Goal: Task Accomplishment & Management: Use online tool/utility

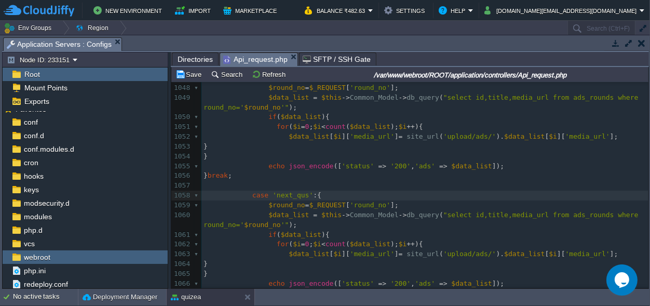
scroll to position [10518, 0]
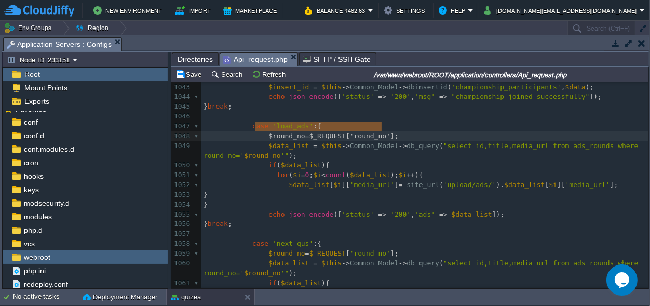
type textarea "$round_no=$_REQUEST['round_no'];"
drag, startPoint x: 384, startPoint y: 125, endPoint x: 259, endPoint y: 126, distance: 124.7
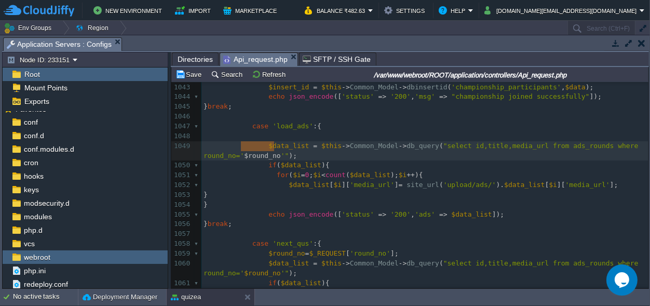
scroll to position [0, 33]
type textarea "round_no"
drag, startPoint x: 275, startPoint y: 144, endPoint x: 246, endPoint y: 146, distance: 29.2
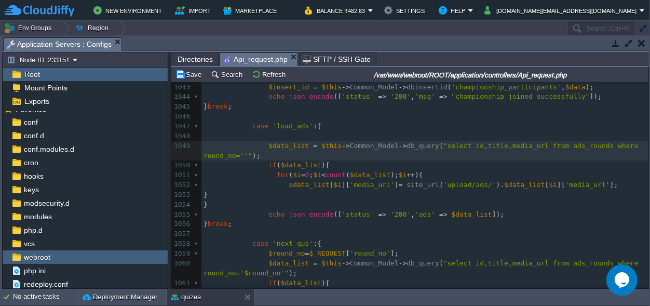
type textarea "1"
type textarea "$data_list"
drag, startPoint x: 300, startPoint y: 135, endPoint x: 261, endPoint y: 139, distance: 38.7
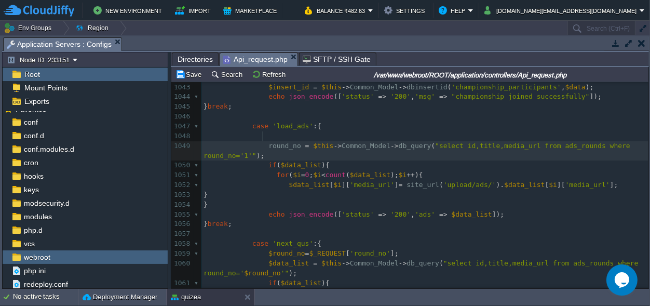
click at [263, 136] on div "xxxxxxxxxx 1020 $data = $this -> Common_Model -> db_query ( "SELECT * FROM cham…" at bounding box center [425, 180] width 447 height 705
type textarea "$"
click at [453, 204] on div "xxxxxxxxxx 1020 $data = $this -> Common_Model -> db_query ( "SELECT * FROM cham…" at bounding box center [425, 180] width 447 height 705
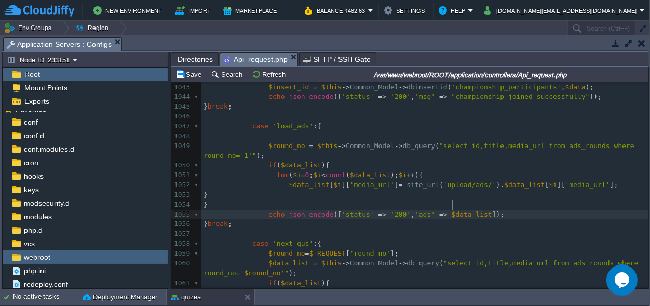
type textarea "$data_list"
drag, startPoint x: 470, startPoint y: 204, endPoint x: 433, endPoint y: 206, distance: 37.4
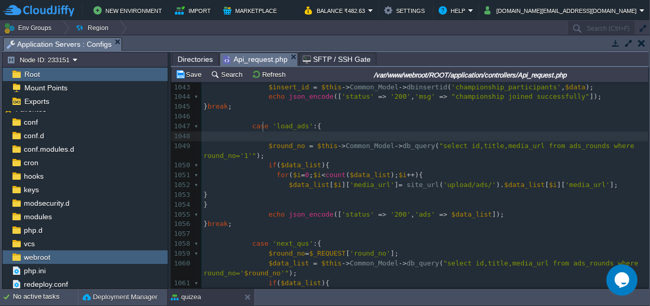
click at [268, 131] on pre at bounding box center [425, 136] width 447 height 10
paste textarea "="
type textarea "=array();"
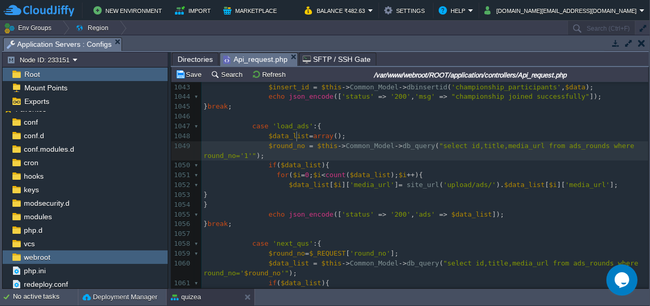
click at [297, 136] on div "xxxxxxxxxx 1020 $data = $this -> Common_Model -> db_query ( "SELECT * FROM cham…" at bounding box center [425, 180] width 447 height 705
type textarea "[]"
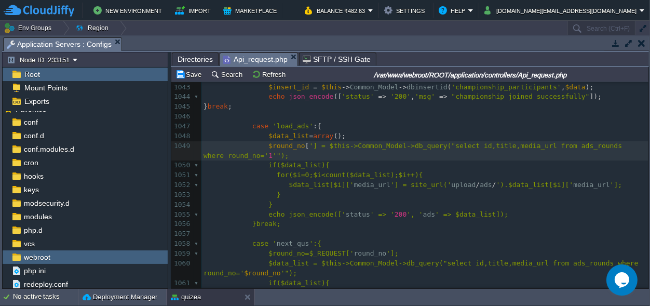
type textarea "''"
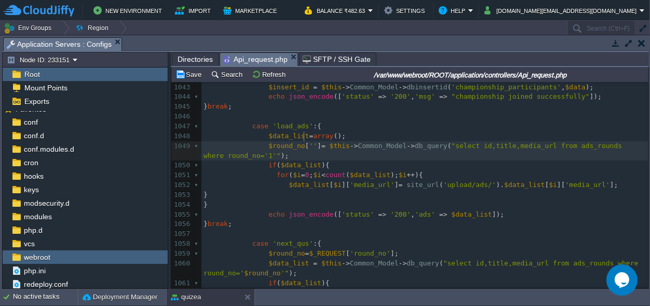
scroll to position [0, 0]
click at [278, 138] on div "xxxxxxxxxx 1020 $data = $this -> Common_Model -> db_query ( "SELECT * FROM cham…" at bounding box center [425, 180] width 447 height 705
type textarea "$round_no"
click at [308, 137] on div "xxxxxxxxxx 1020 $data = $this -> Common_Model -> db_query ( "SELECT * FROM cham…" at bounding box center [425, 180] width 447 height 705
click at [286, 135] on div "xxxxxxxxxx 1020 $data = $this -> Common_Model -> db_query ( "SELECT * FROM cham…" at bounding box center [425, 180] width 447 height 705
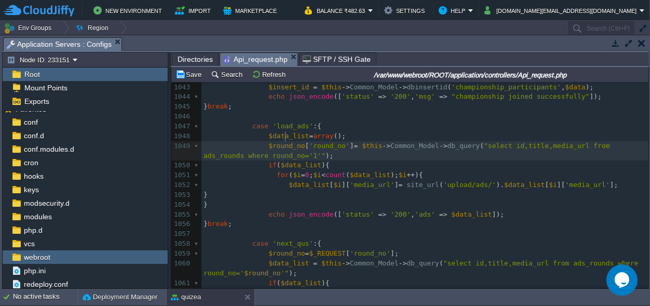
type textarea "$round_no"
paste textarea
type textarea "1"
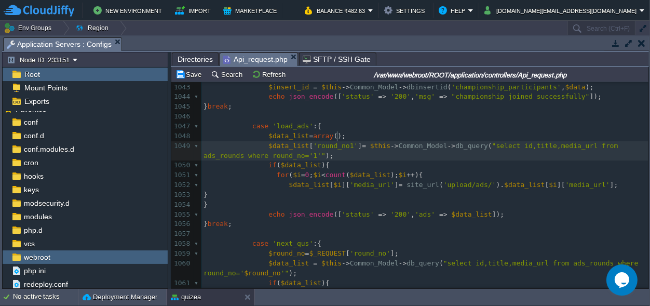
click at [336, 142] on span "'round_no1'" at bounding box center [335, 146] width 45 height 8
type textarea "_"
click at [336, 142] on span "'round_no_1'" at bounding box center [337, 146] width 49 height 8
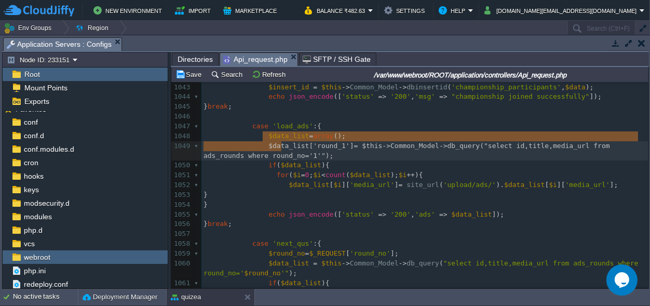
type textarea "$data_list['round_1'] = $this->Common_Model->db_query("select id,title,media_ur…"
drag, startPoint x: 290, startPoint y: 147, endPoint x: 262, endPoint y: 136, distance: 30.1
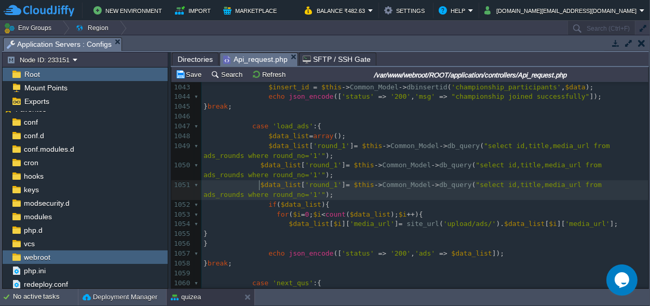
click at [326, 161] on span "'round_1'" at bounding box center [323, 165] width 36 height 8
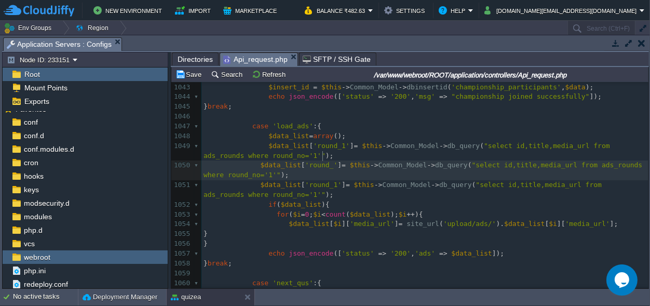
type textarea "2"
click at [327, 175] on div "xxxxxxxxxx 1020 $data = $this -> Common_Model -> db_query ( "SELECT * FROM cham…" at bounding box center [425, 200] width 447 height 744
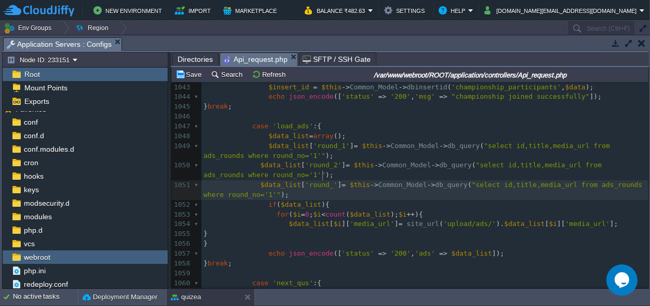
type textarea "3"
click at [243, 186] on span ""select id,title,media_url from ads_rounds where round_no='1'"" at bounding box center [405, 190] width 403 height 18
type textarea "2"
type textarea "3"
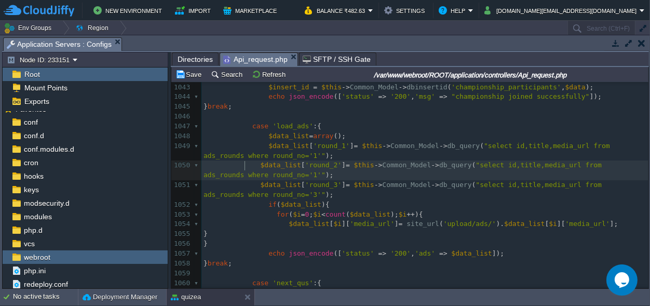
click at [244, 168] on div "xxxxxxxxxx 1020 $data = $this -> Common_Model -> db_query ( "SELECT * FROM cham…" at bounding box center [425, 200] width 447 height 744
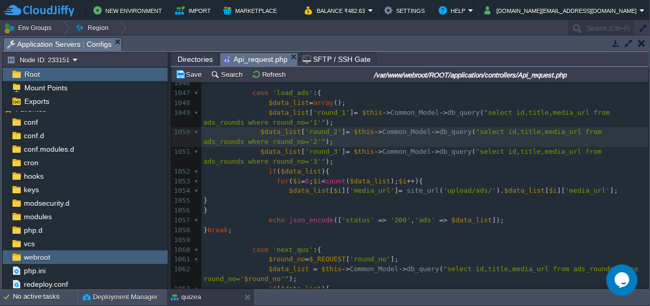
scroll to position [10567, 0]
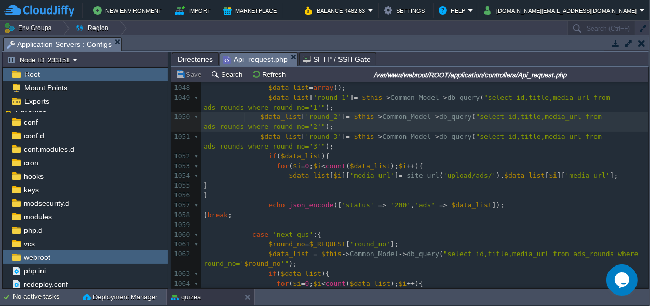
type textarea "2"
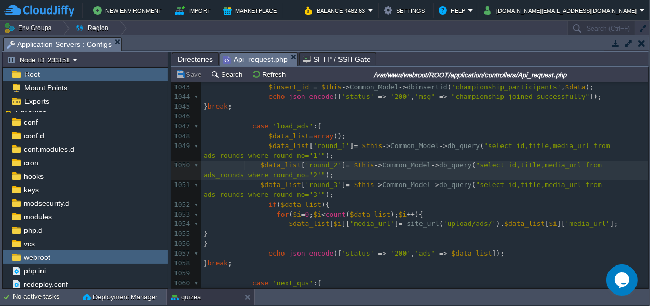
click at [273, 142] on span "$data_list" at bounding box center [289, 146] width 41 height 8
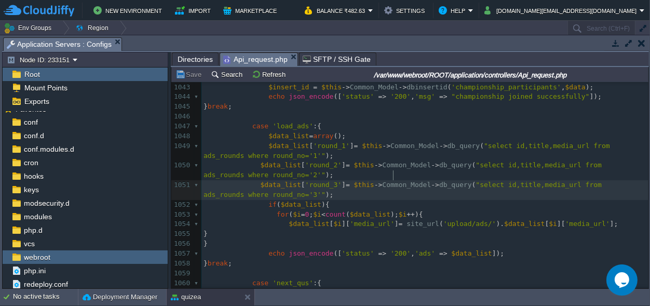
click at [392, 181] on span "Common_Model" at bounding box center [406, 185] width 49 height 8
click at [424, 188] on pre "$data_list [ 'round_3' ] = $this -> Common_Model -> db_query ( "select id,title…" at bounding box center [425, 190] width 447 height 20
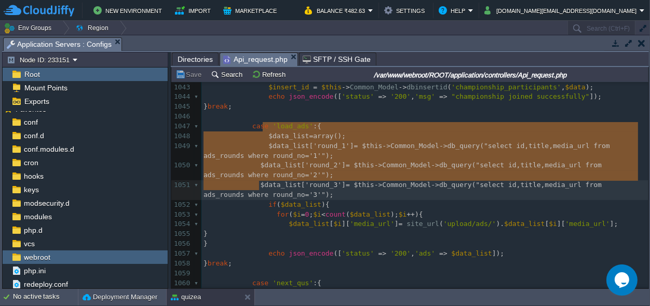
type textarea "$data_list=array(); $data_list['round_1'] = $this->Common_Model->db_query("sele…"
drag, startPoint x: 261, startPoint y: 127, endPoint x: 293, endPoint y: 189, distance: 69.7
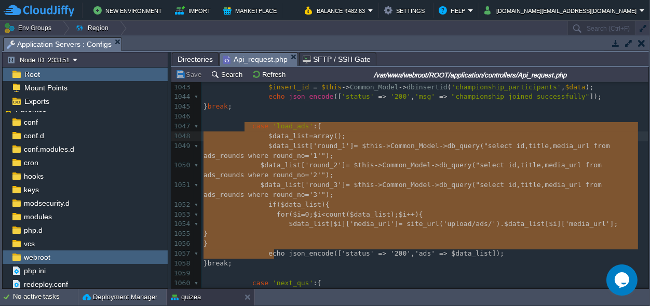
type textarea "case 'load_ads':{ $data_list=array(); $data_list['round_1'] = $this->Common_Mod…"
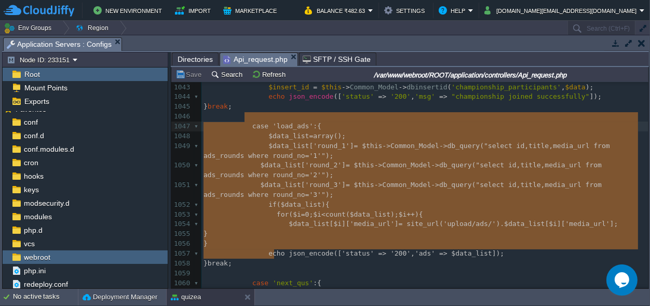
drag, startPoint x: 277, startPoint y: 256, endPoint x: 245, endPoint y: 120, distance: 139.8
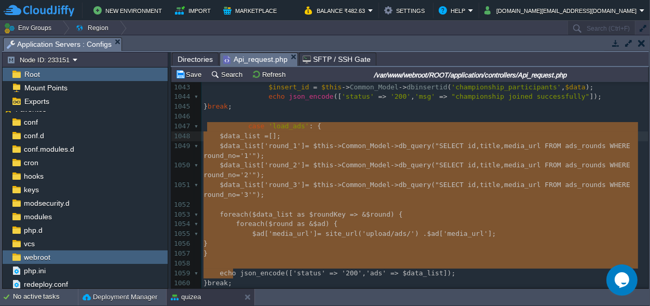
scroll to position [97, 30]
drag, startPoint x: 238, startPoint y: 275, endPoint x: 217, endPoint y: 127, distance: 149.6
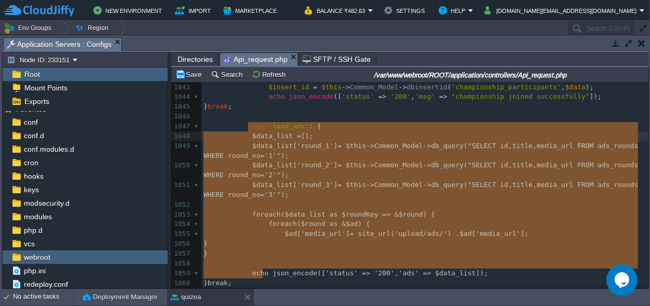
type textarea "$data_list = []; $data_list['round_1'] = $this->Common_Model->db_query("SELECT …"
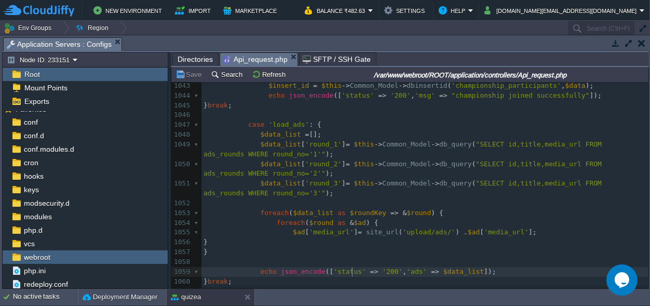
scroll to position [10518, 0]
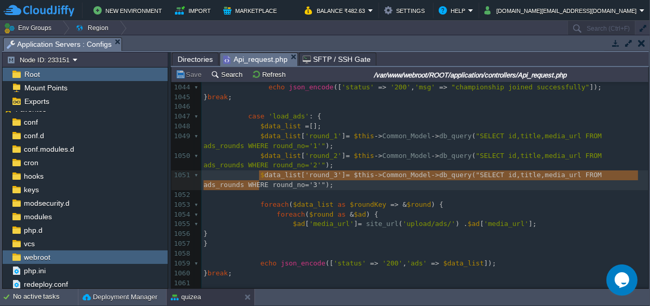
type textarea "$data_list['round_3'] = $this->Common_Model->db_query("SELECT id,title,media_ur…"
drag, startPoint x: 270, startPoint y: 186, endPoint x: 256, endPoint y: 175, distance: 17.8
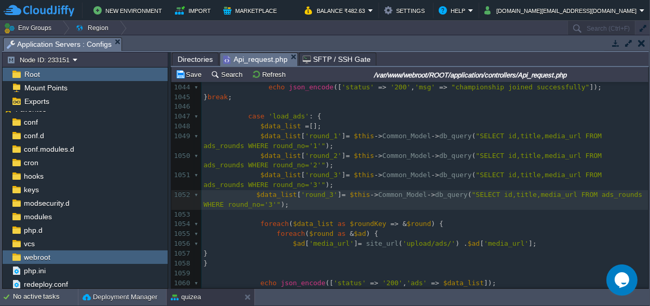
click at [322, 193] on span "'round_3'" at bounding box center [319, 195] width 36 height 8
type textarea "4"
click at [243, 203] on span ""SELECT id,title,media_url FROM ads_rounds WHERE round_no='3'"" at bounding box center [425, 200] width 443 height 18
type textarea "4"
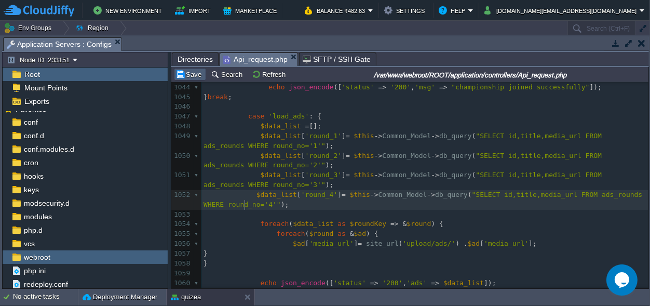
drag, startPoint x: 193, startPoint y: 75, endPoint x: 200, endPoint y: 77, distance: 7.6
click at [196, 75] on button "Save" at bounding box center [190, 74] width 29 height 9
click at [379, 204] on pre "$data_list [ 'round_4' ] = $this -> Common_Model -> db_query ( "SELECT id,title…" at bounding box center [425, 200] width 447 height 20
type textarea "'");"
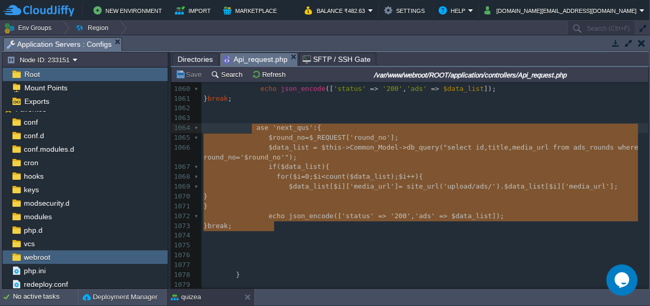
scroll to position [73, 70]
type textarea "case 'next_qus':{ $round_no=$_REQUEST['round_no']; $data_list = $this->Common_M…"
drag, startPoint x: 278, startPoint y: 226, endPoint x: 249, endPoint y: 128, distance: 101.9
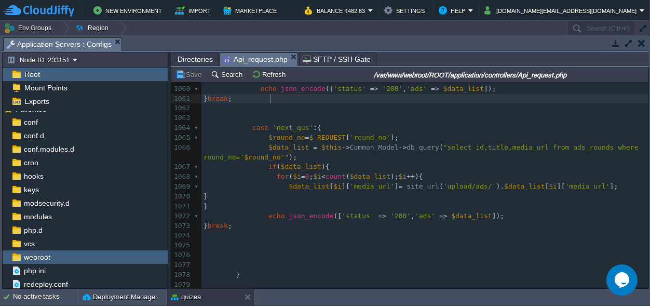
click at [279, 100] on pre "} break ;" at bounding box center [425, 99] width 447 height 10
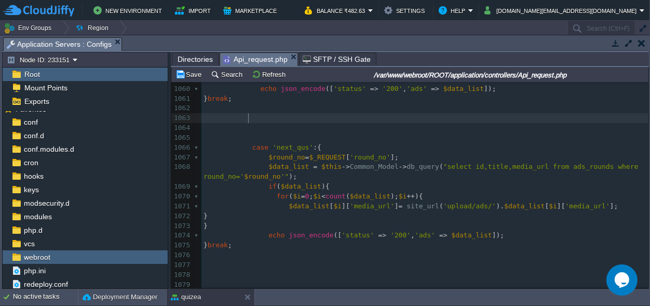
paste textarea "next_qus"
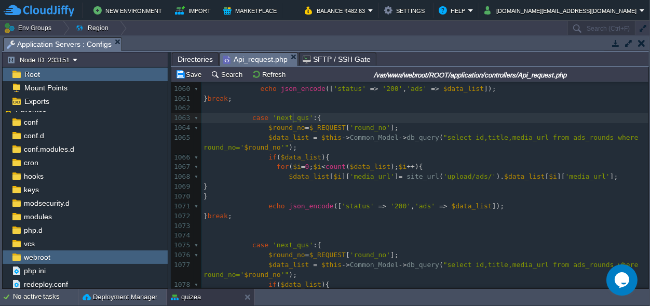
click at [292, 115] on span "'next_qus'" at bounding box center [293, 118] width 41 height 8
type textarea "set_compianship"
type textarea "_time"
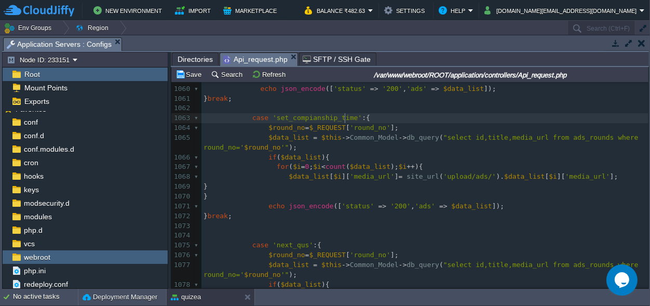
click at [283, 116] on div "xxxxxxxxxx 1046 1047 case 'load_ads' : { 1048 $data_list = []; 1049 $data_list …" at bounding box center [425, 201] width 447 height 587
type textarea "test"
click at [359, 127] on span "'round_no'" at bounding box center [370, 128] width 41 height 8
type textarea "time"
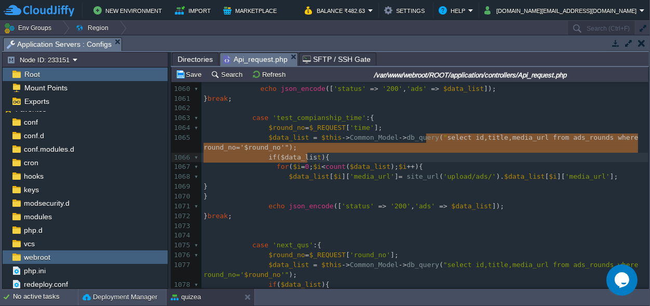
scroll to position [8, 92]
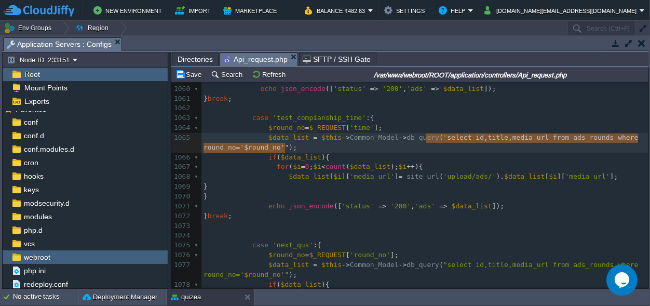
type textarea "select id,title,media_url from ads_rounds where round_no='$round_no'"
drag, startPoint x: 426, startPoint y: 136, endPoint x: 283, endPoint y: 150, distance: 143.5
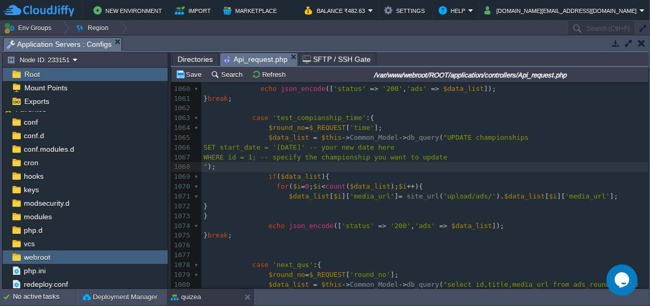
click at [204, 146] on div "xxxxxxxxxx 1046 1047 case 'load_ads' : { 1048 $data_list = []; 1049 $data_list …" at bounding box center [425, 211] width 447 height 607
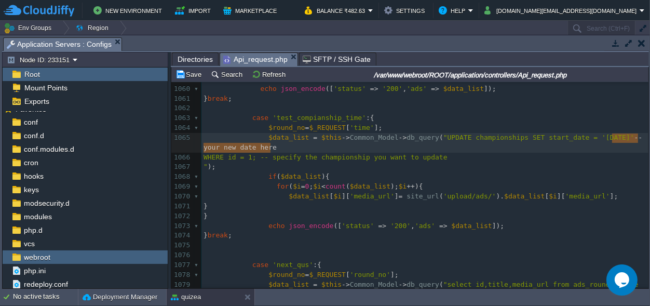
type textarea "-- your new date here"
drag, startPoint x: 279, startPoint y: 147, endPoint x: 615, endPoint y: 138, distance: 335.7
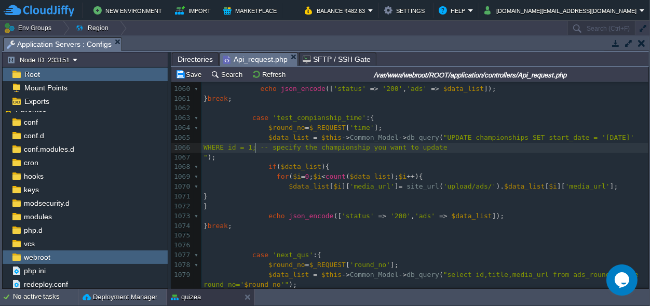
scroll to position [0, 159]
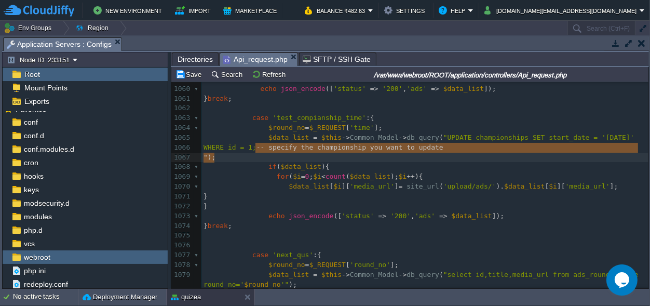
type textarea "-- specify the championship you want to update"
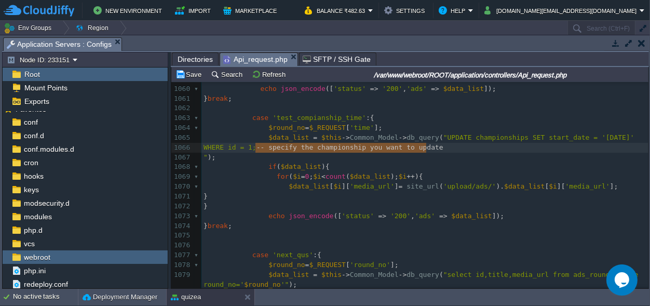
drag, startPoint x: 256, startPoint y: 146, endPoint x: 446, endPoint y: 148, distance: 189.6
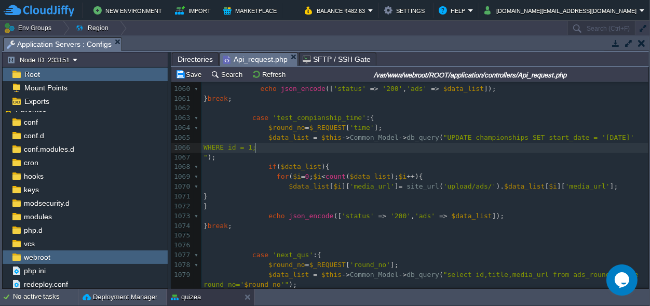
scroll to position [0, 0]
click at [205, 144] on div "xxxxxxxxxx 1046 1047 case 'load_ads' : { 1048 $data_list = []; 1049 $data_list …" at bounding box center [425, 206] width 447 height 597
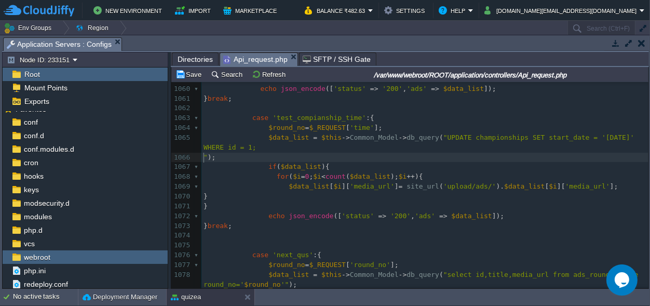
click at [203, 154] on pre "" );" at bounding box center [425, 158] width 447 height 10
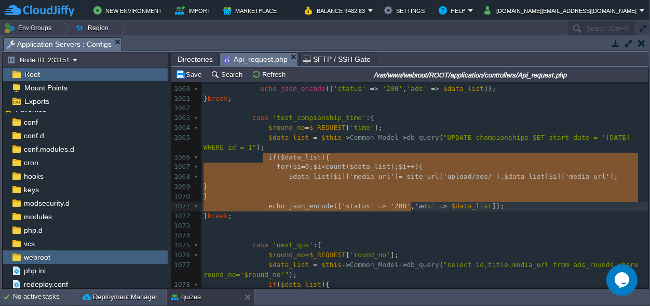
type textarea "if($data_list){ for($i=0;$i<count($data_list);$i++){ $data_list[$i]['media_url'…"
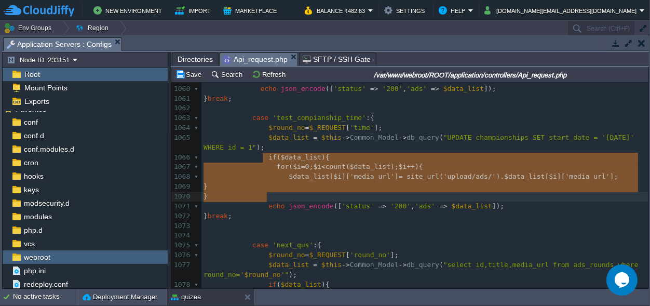
scroll to position [35, 63]
drag, startPoint x: 261, startPoint y: 156, endPoint x: 409, endPoint y: 197, distance: 154.2
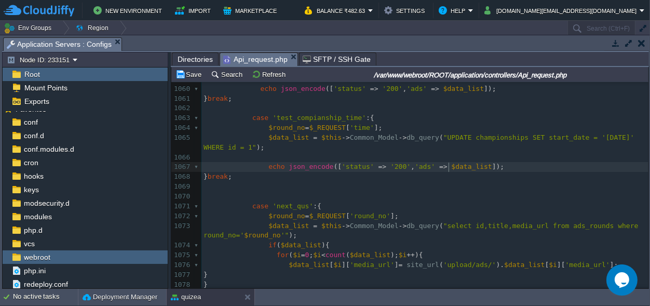
click at [449, 165] on div "xxxxxxxxxx 1046 1047 case 'load_ads' : { 1048 $data_list = []; 1049 $data_list …" at bounding box center [425, 182] width 447 height 548
type textarea "$data_list"
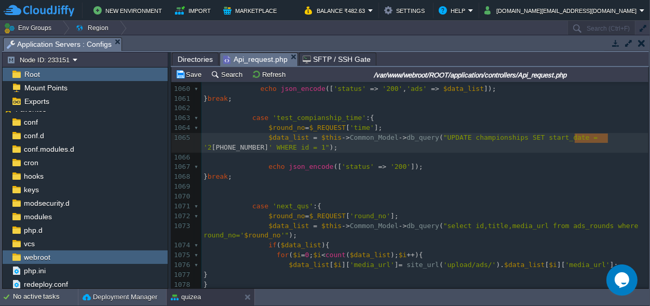
scroll to position [0, 37]
drag, startPoint x: 608, startPoint y: 137, endPoint x: 573, endPoint y: 136, distance: 34.8
type textarea "$dt"
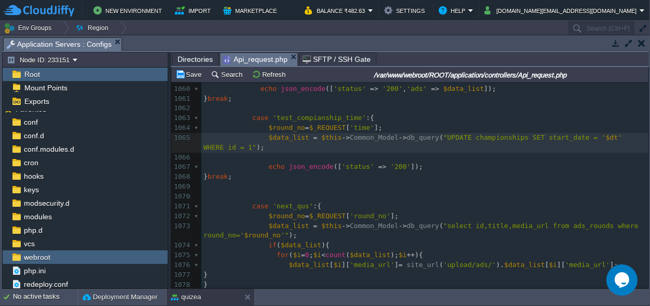
click at [374, 128] on pre "$round_no = $_REQUEST [ 'time' ];" at bounding box center [425, 128] width 447 height 10
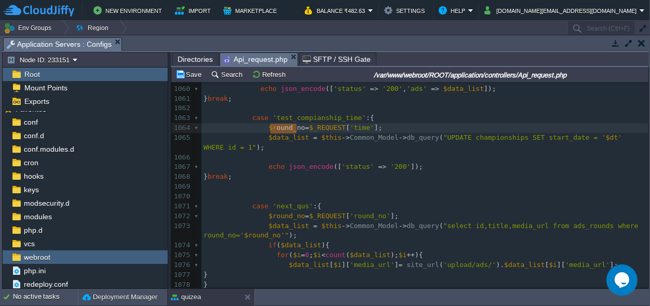
scroll to position [0, 29]
drag, startPoint x: 295, startPoint y: 128, endPoint x: 268, endPoint y: 125, distance: 27.2
type textarea "dt"
click at [281, 127] on span "=" at bounding box center [283, 128] width 4 height 8
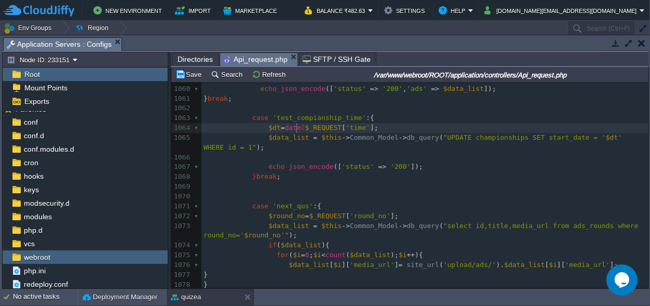
scroll to position [0, 18]
type textarea "date()"
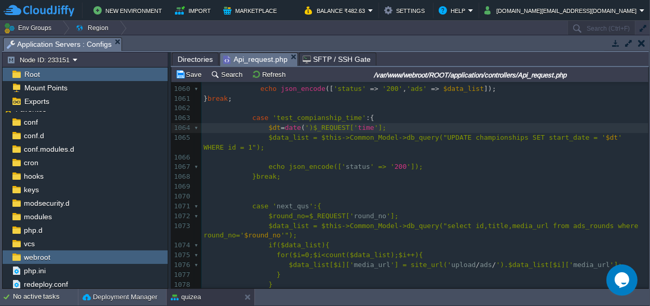
type textarea "''"
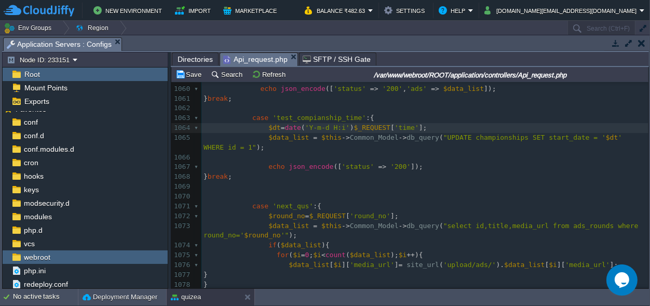
scroll to position [0, 37]
type textarea "Y-m-d H:i:s"
type textarea ",strtotime("
type textarea "))"
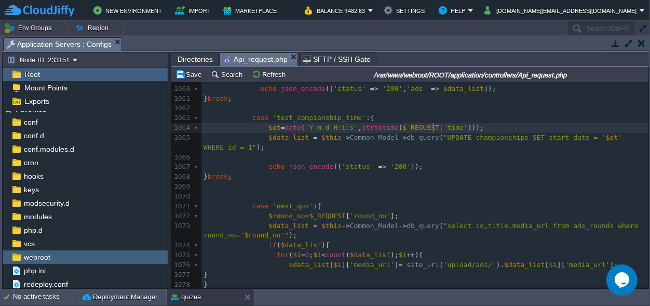
type textarea "time"
click at [307, 116] on span "'test_compianship_time'" at bounding box center [319, 118] width 93 height 8
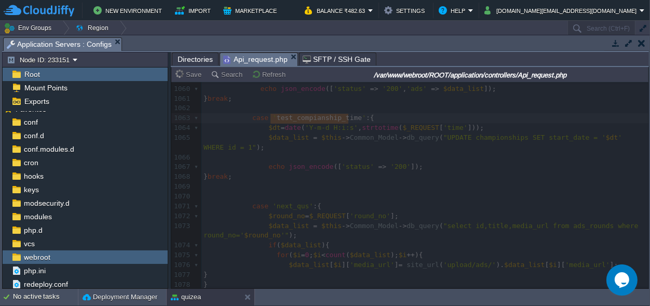
type textarea "test_compianship_time"
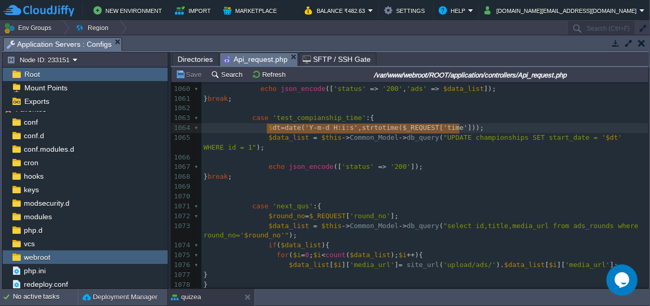
type textarea "$dt=date('Y-m-d H:i:s',strtotime($_REQUEST['time']));"
drag, startPoint x: 469, startPoint y: 128, endPoint x: 264, endPoint y: 129, distance: 205.2
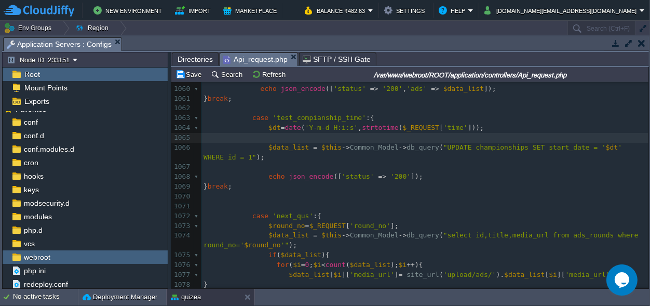
paste textarea "e"
click at [269, 137] on span "$dt" at bounding box center [275, 137] width 12 height 8
type textarea "e"
click at [431, 136] on div "xxxxxxxxxx 1046 1047 case 'load_ads' : { 1048 $data_list = []; 1049 $data_list …" at bounding box center [425, 187] width 447 height 558
type textarea "end"
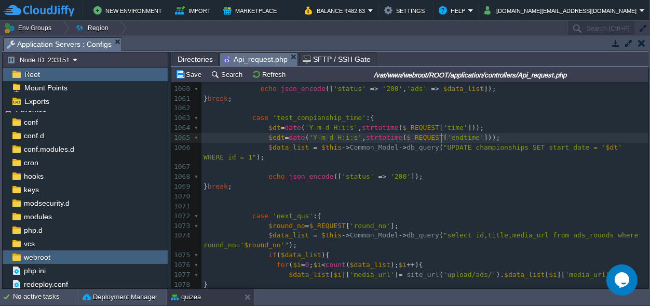
click at [271, 137] on div "xxxxxxxxxx 1046 1047 case 'load_ads' : { 1048 $data_list = []; 1049 $data_list …" at bounding box center [425, 187] width 447 height 558
type textarea "$edt"
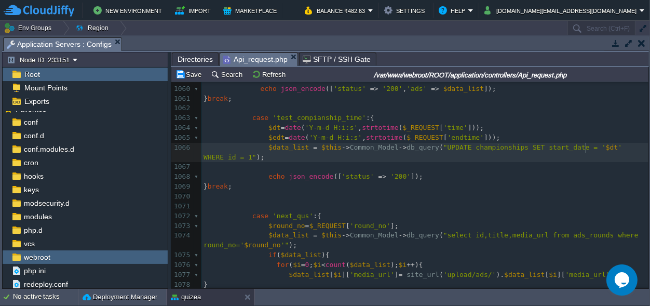
click at [585, 146] on span "' WHERE id = 1"" at bounding box center [415, 152] width 423 height 18
paste textarea "="
type textarea ",=''"
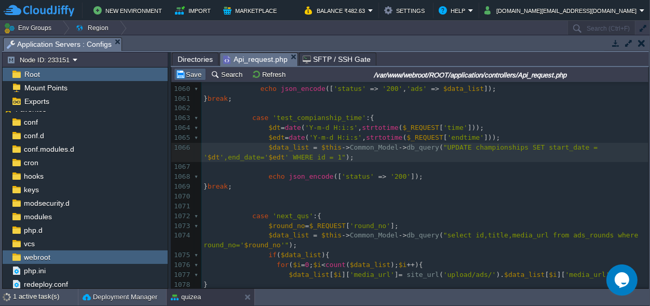
click at [199, 72] on button "Save" at bounding box center [190, 74] width 29 height 9
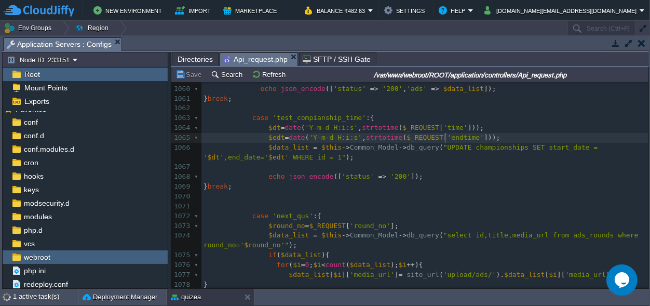
click at [448, 137] on span "'endtime'" at bounding box center [466, 137] width 36 height 8
type textarea "endtime"
